Goal: Information Seeking & Learning: Learn about a topic

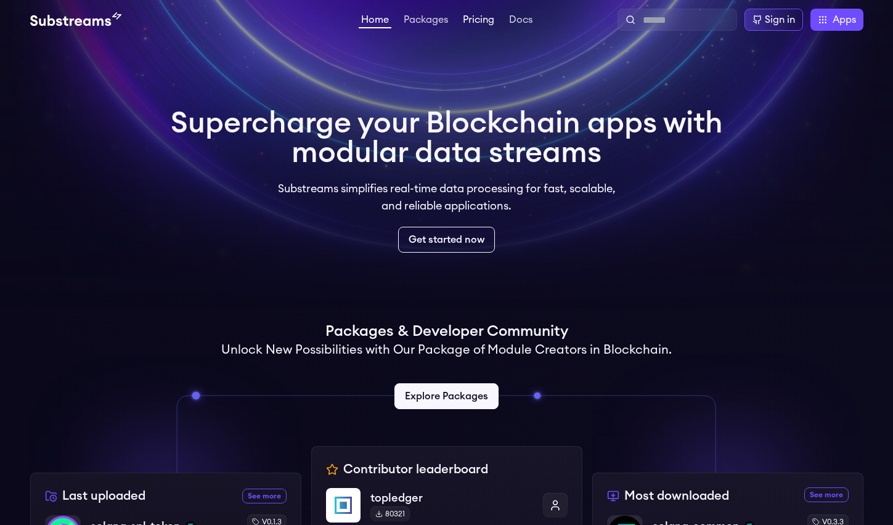
click at [489, 18] on link "Pricing" at bounding box center [478, 21] width 36 height 12
click at [439, 22] on link "Packages" at bounding box center [425, 21] width 49 height 12
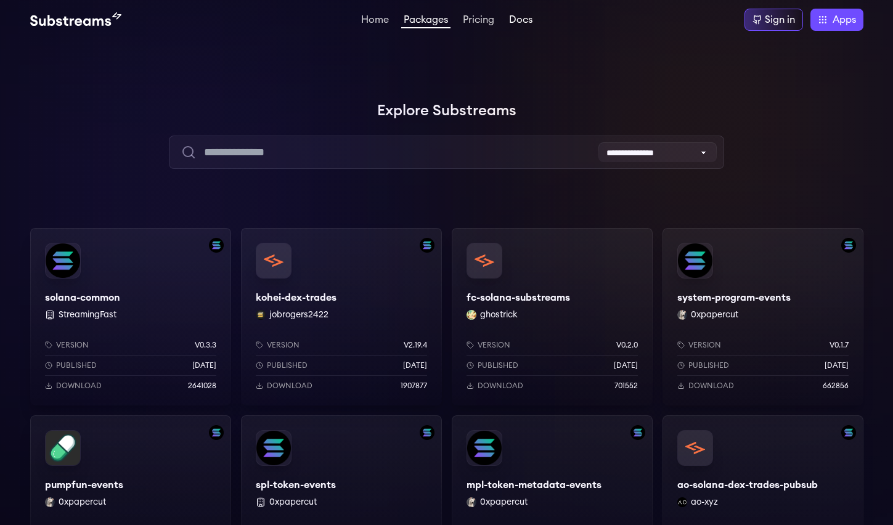
click at [526, 22] on link "Docs" at bounding box center [521, 21] width 28 height 12
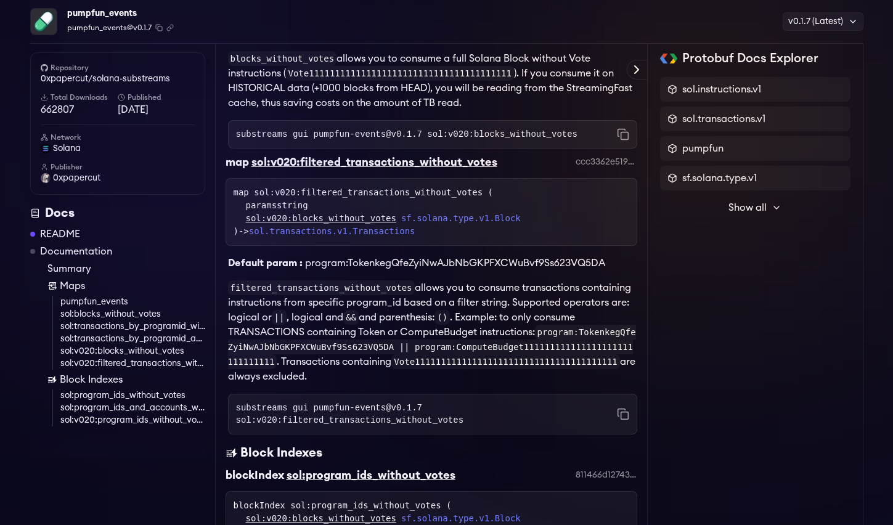
scroll to position [1233, 0]
click at [447, 299] on p "filtered_transactions_without_votes allows you to consume transactions containi…" at bounding box center [432, 332] width 409 height 104
